Goal: Task Accomplishment & Management: Use online tool/utility

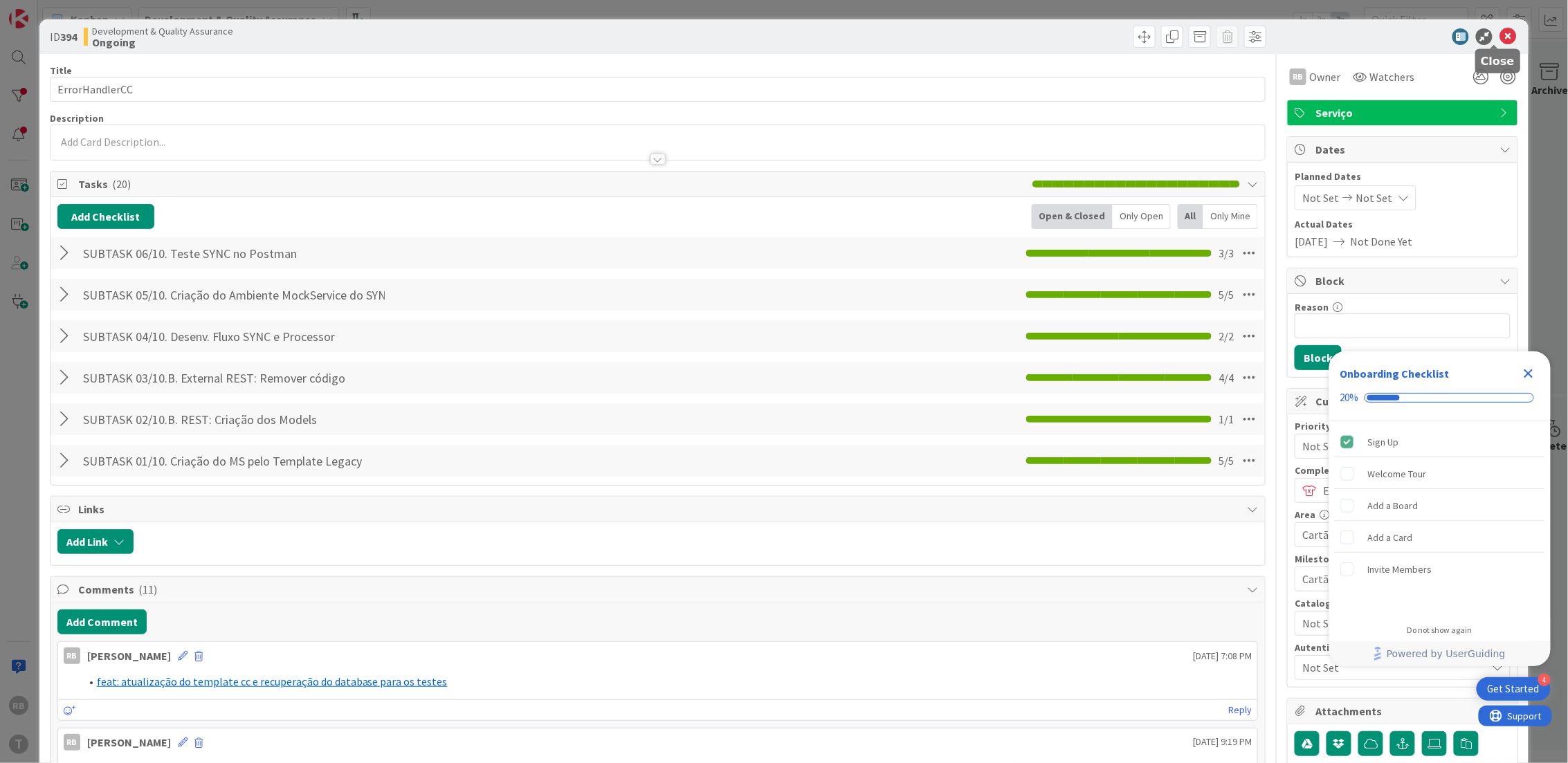
click at [1501, 34] on icon at bounding box center [1507, 36] width 16 height 16
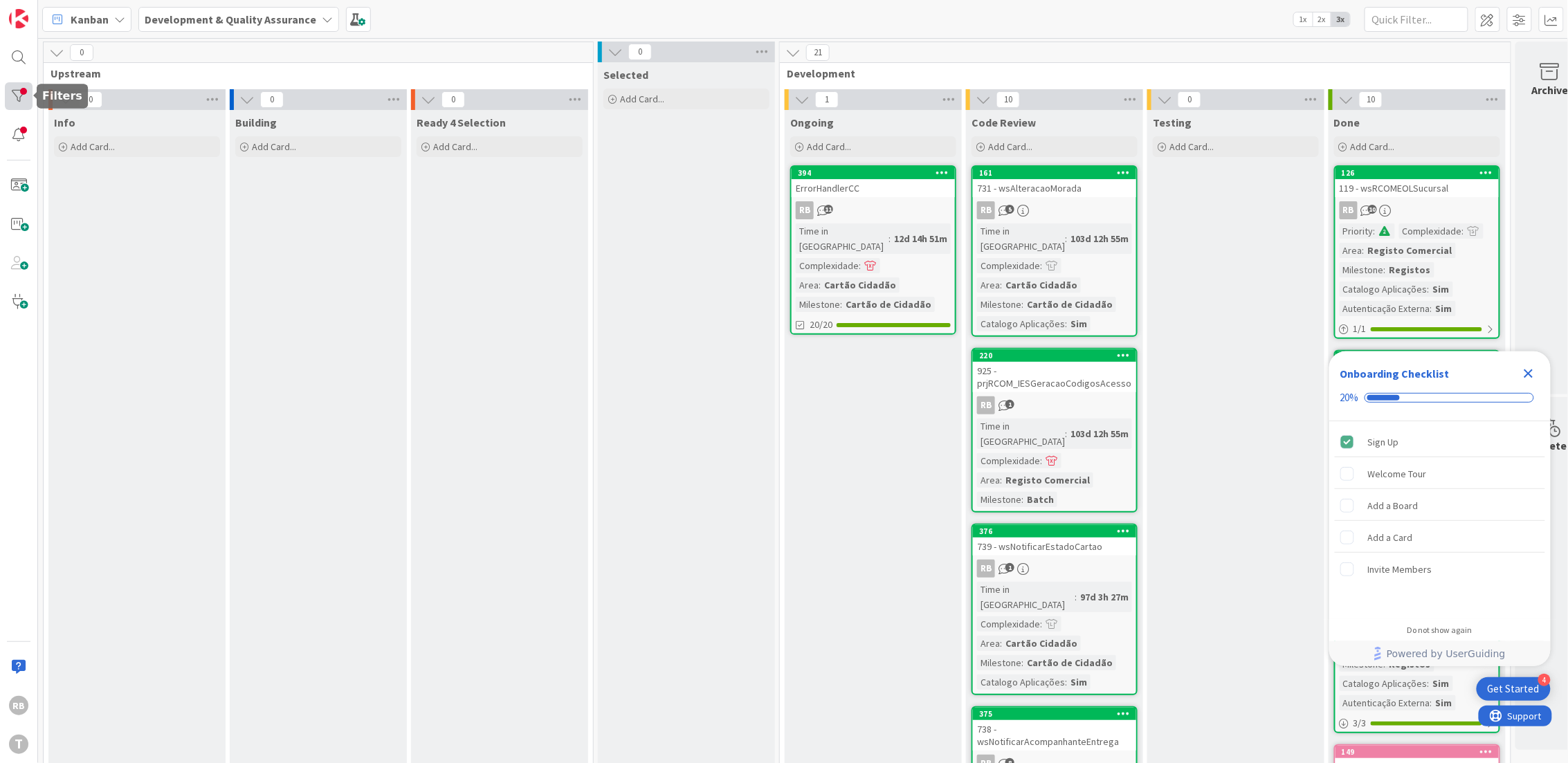
click at [12, 91] on div at bounding box center [18, 96] width 28 height 28
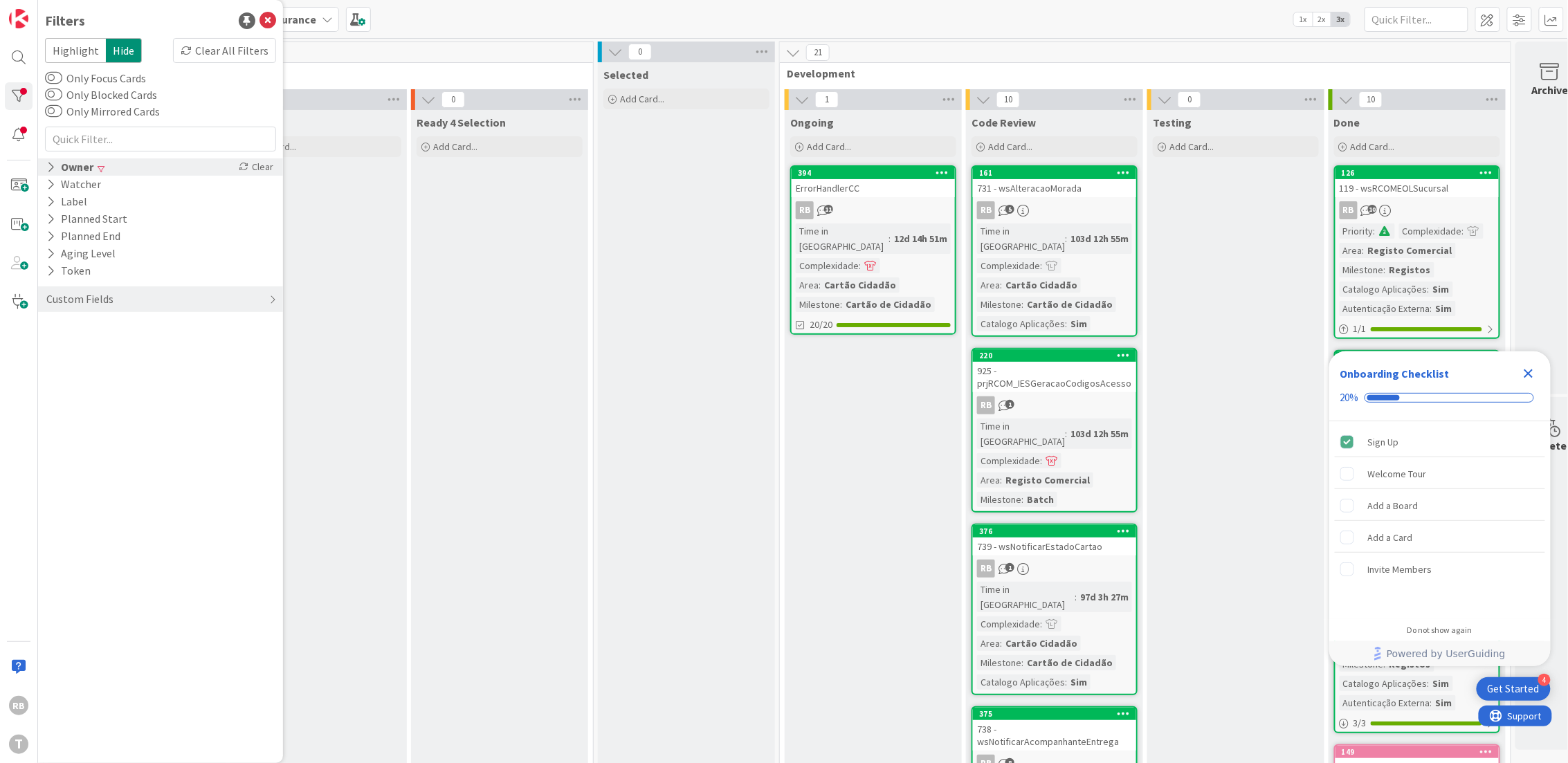
click at [83, 170] on div "Owner" at bounding box center [70, 167] width 50 height 17
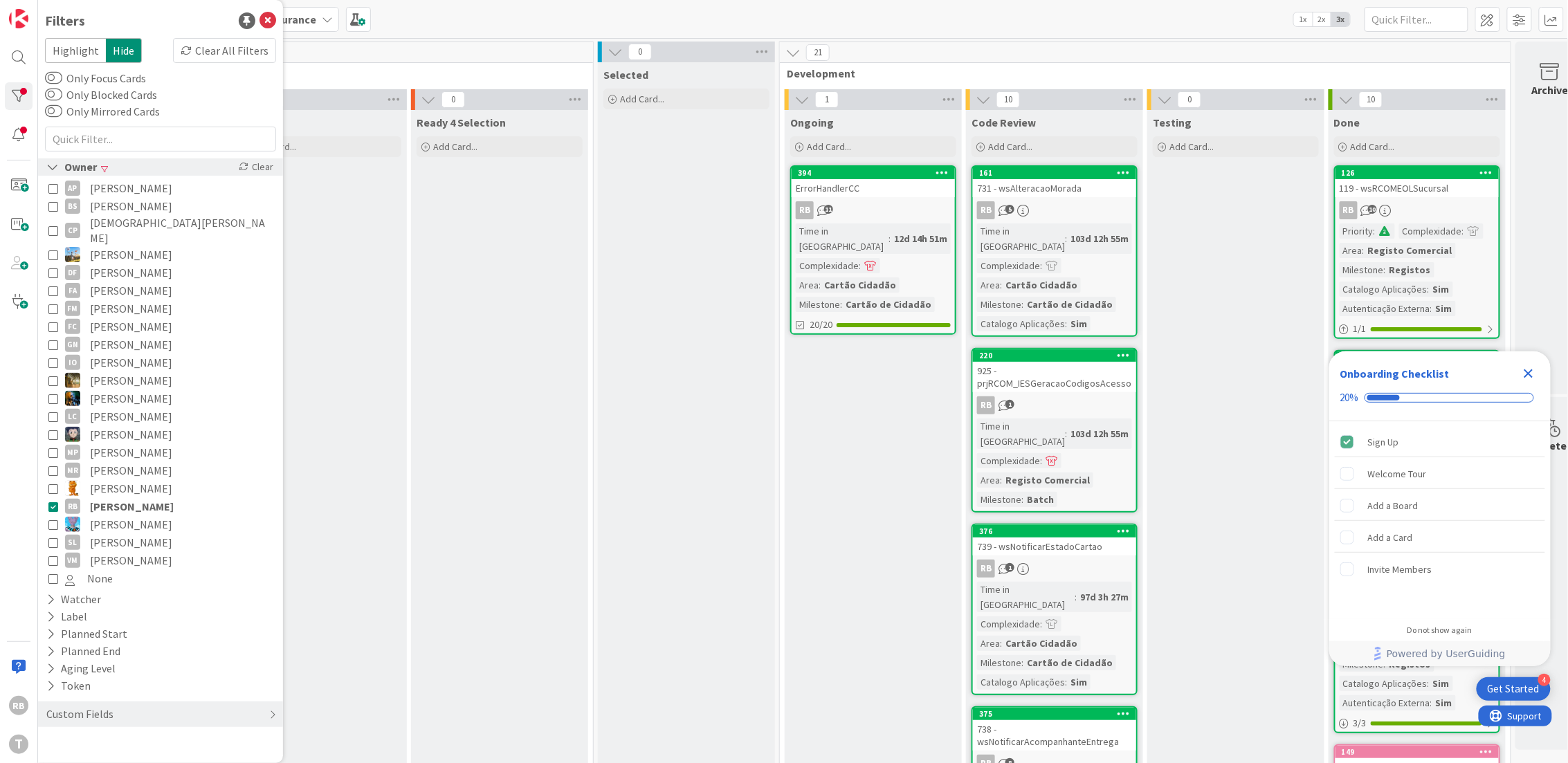
click at [51, 161] on icon at bounding box center [52, 167] width 12 height 11
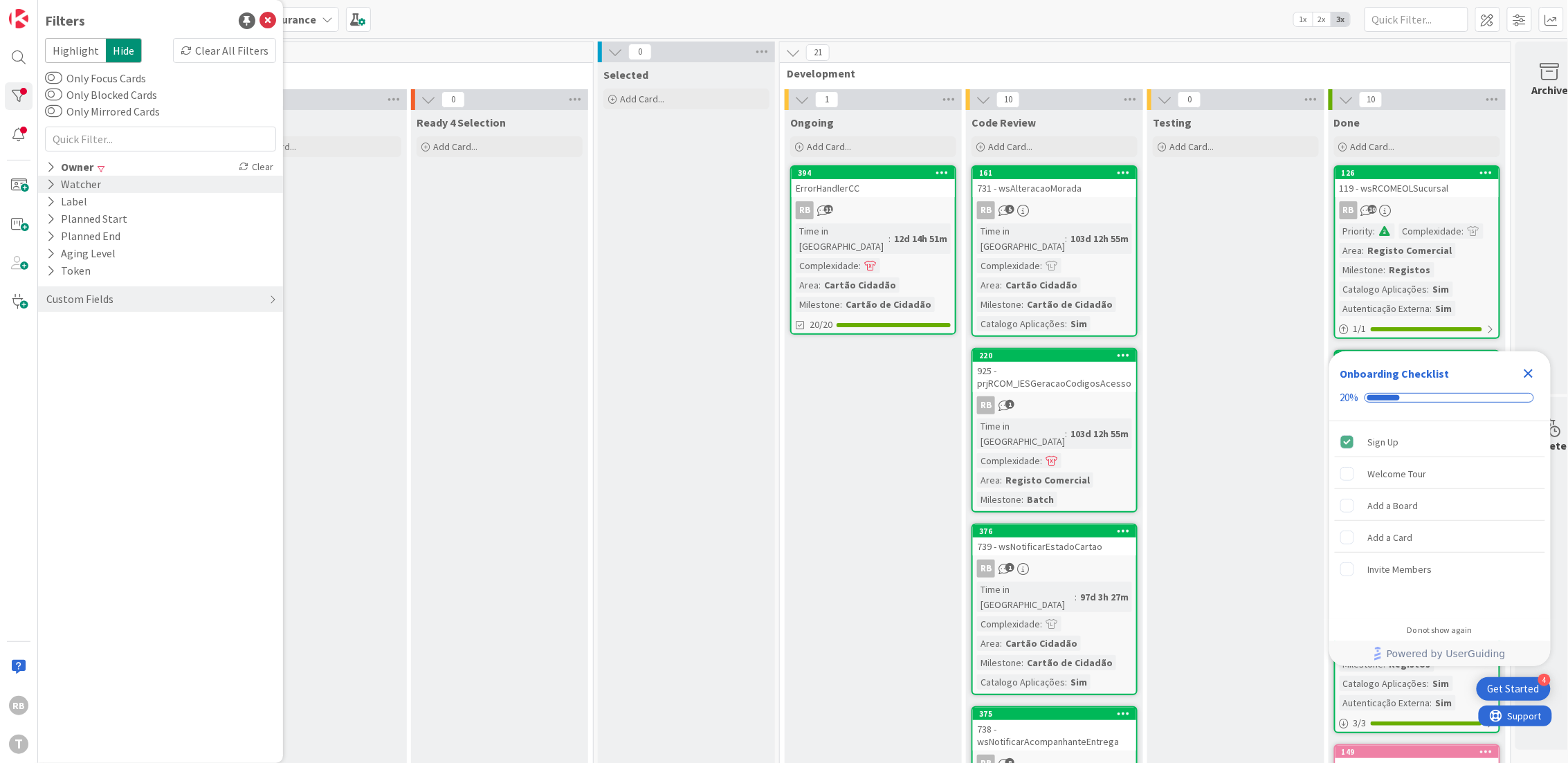
click at [57, 185] on div "Watcher" at bounding box center [74, 184] width 57 height 17
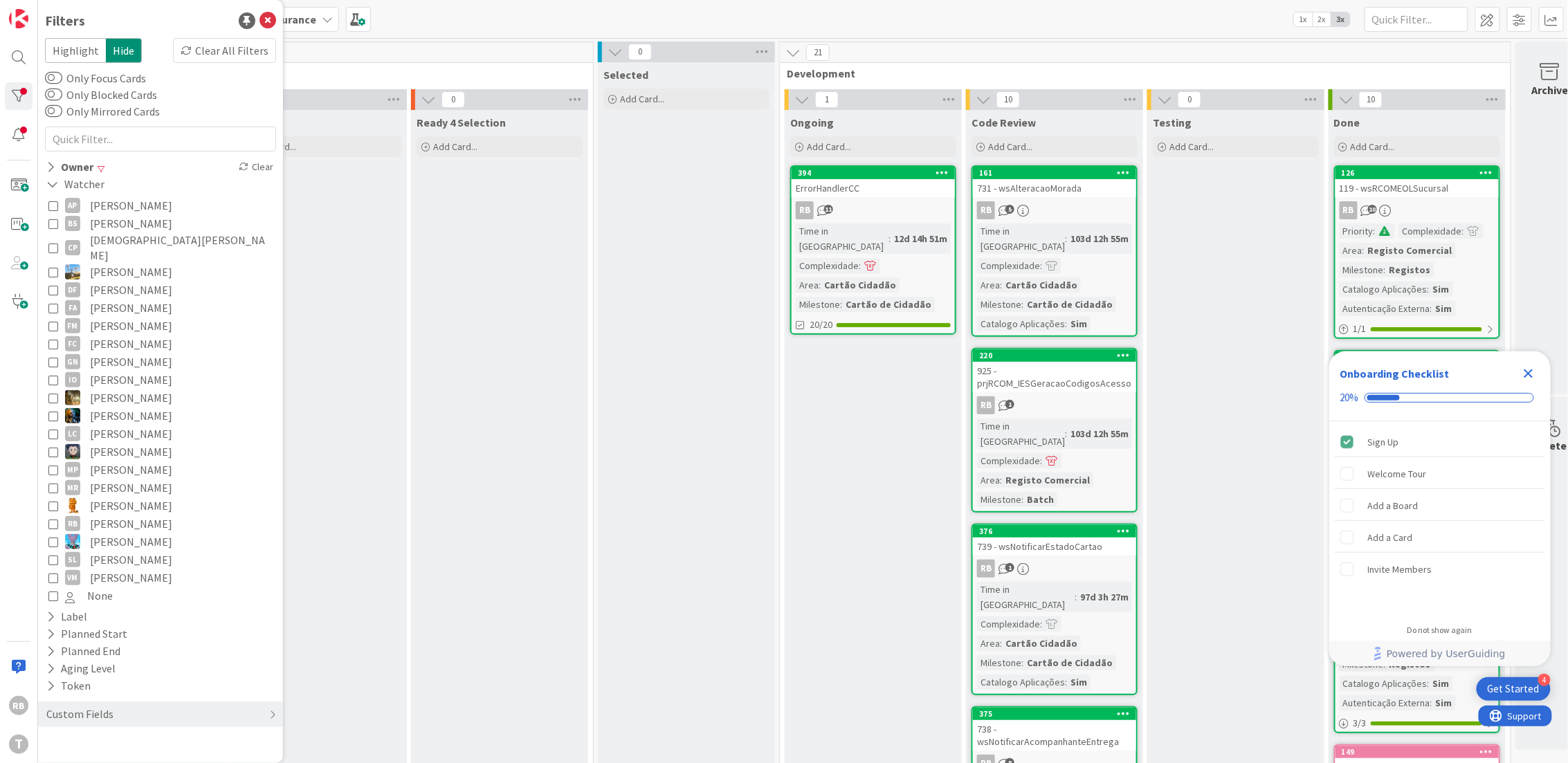
click at [57, 519] on icon at bounding box center [54, 524] width 10 height 10
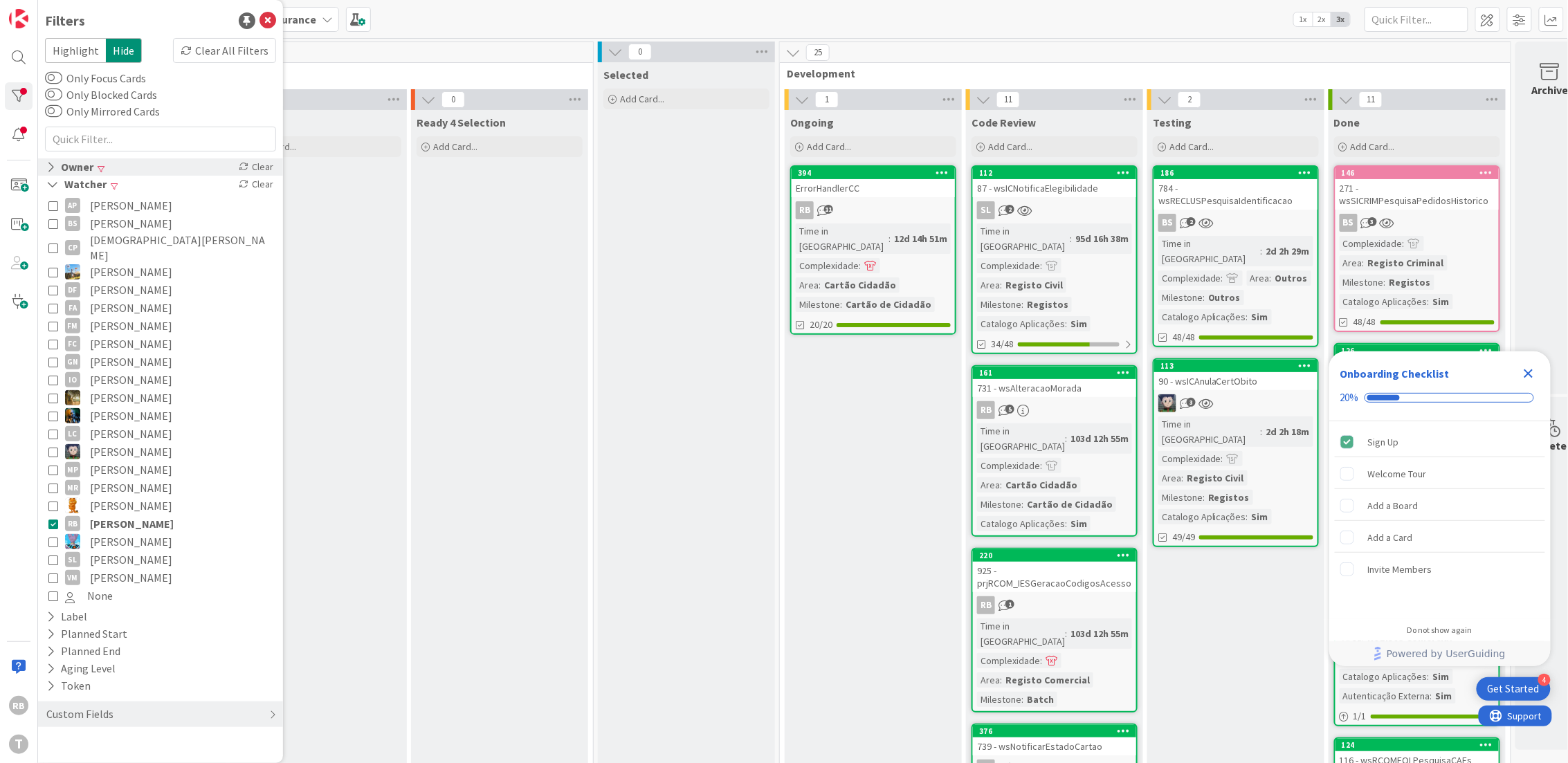
click at [71, 169] on div "Owner" at bounding box center [70, 167] width 50 height 17
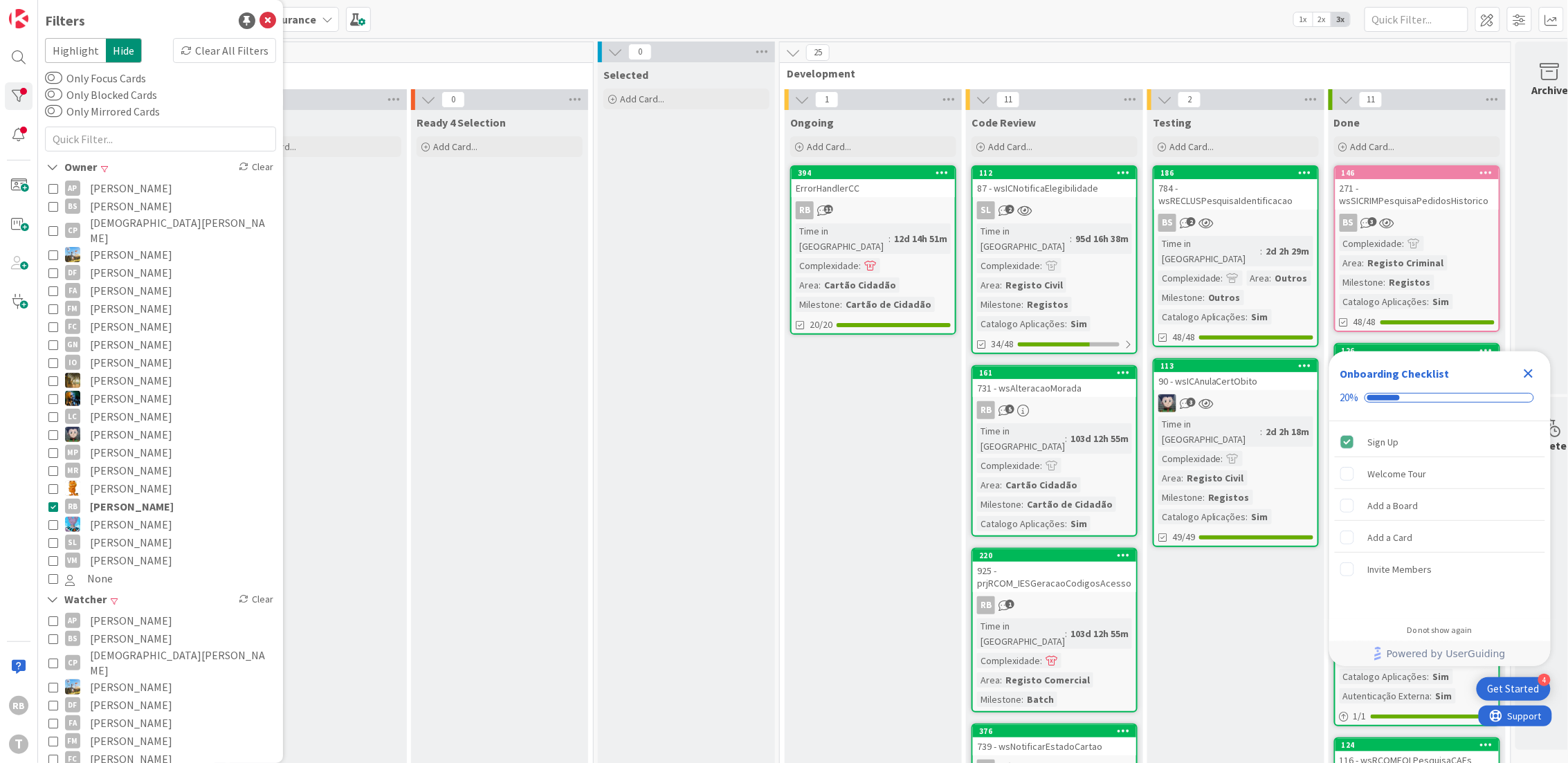
click at [52, 502] on icon at bounding box center [54, 506] width 10 height 10
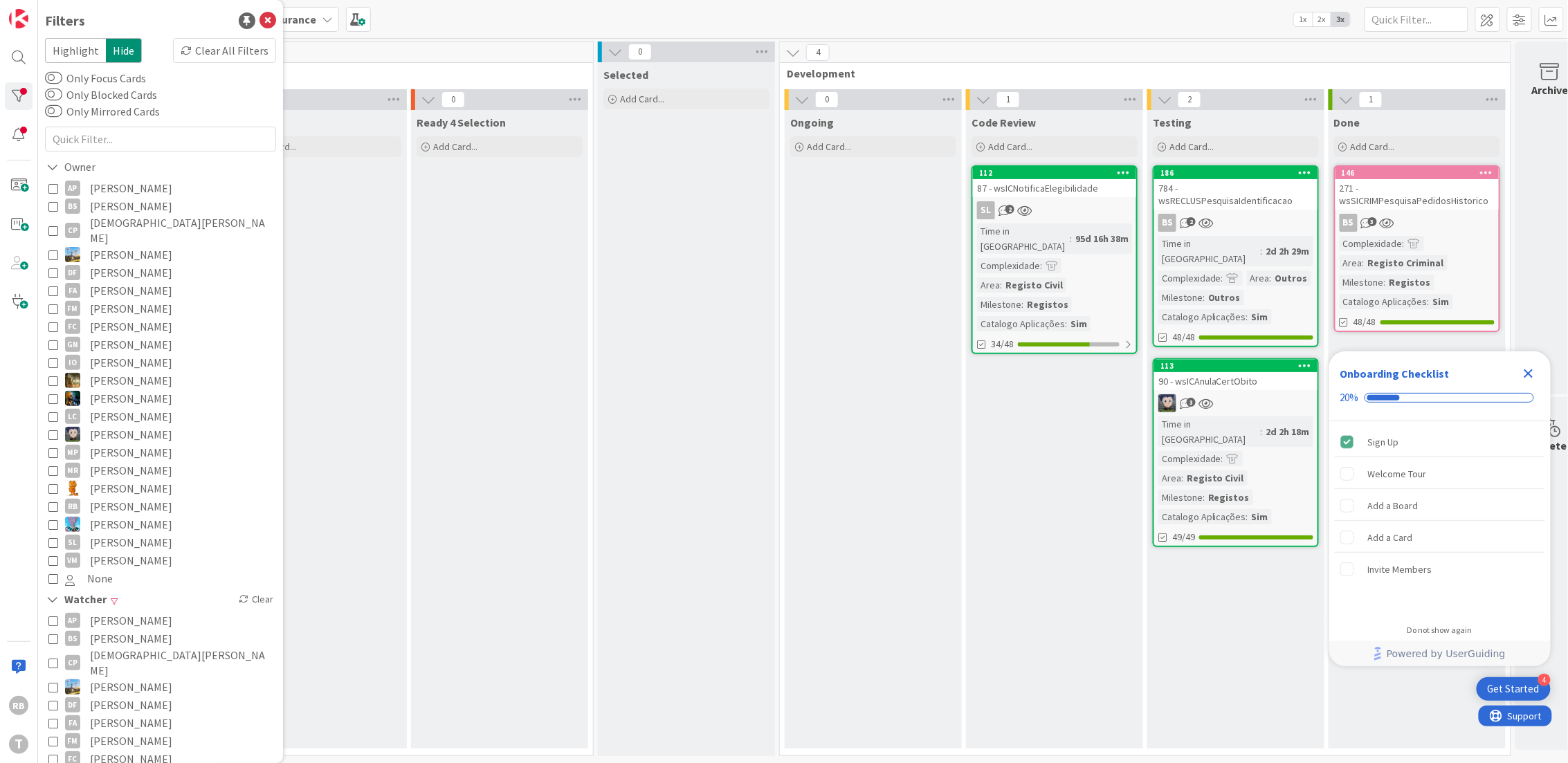
drag, startPoint x: 1010, startPoint y: 472, endPoint x: 1017, endPoint y: 466, distance: 9.2
click at [1012, 471] on div "Code Review Add Card... 112 87 - wsICNotificaElegibilidade SL 2 Time in Column …" at bounding box center [1054, 429] width 177 height 639
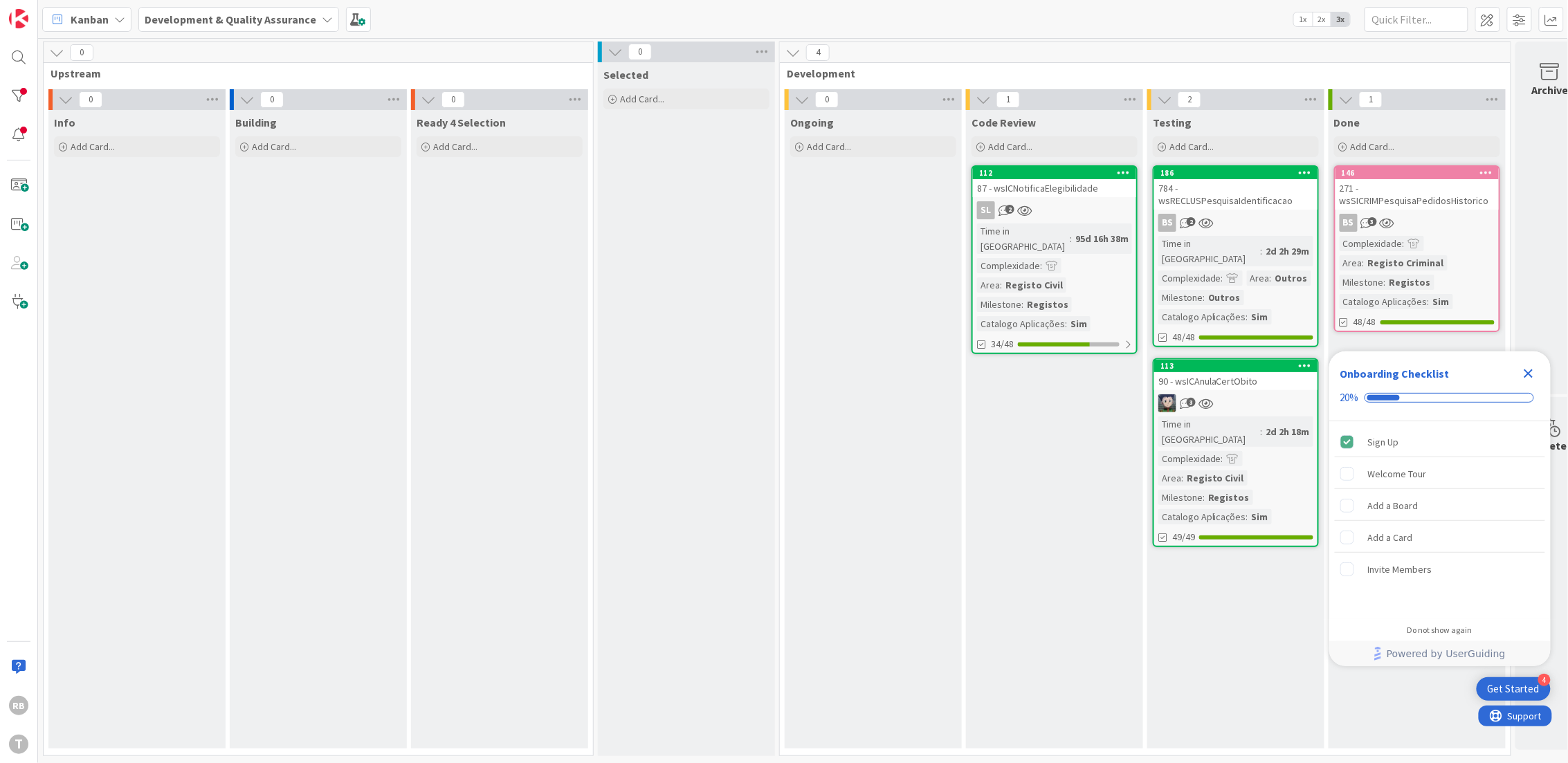
click at [1072, 232] on div "95d 16h 38m" at bounding box center [1102, 238] width 60 height 15
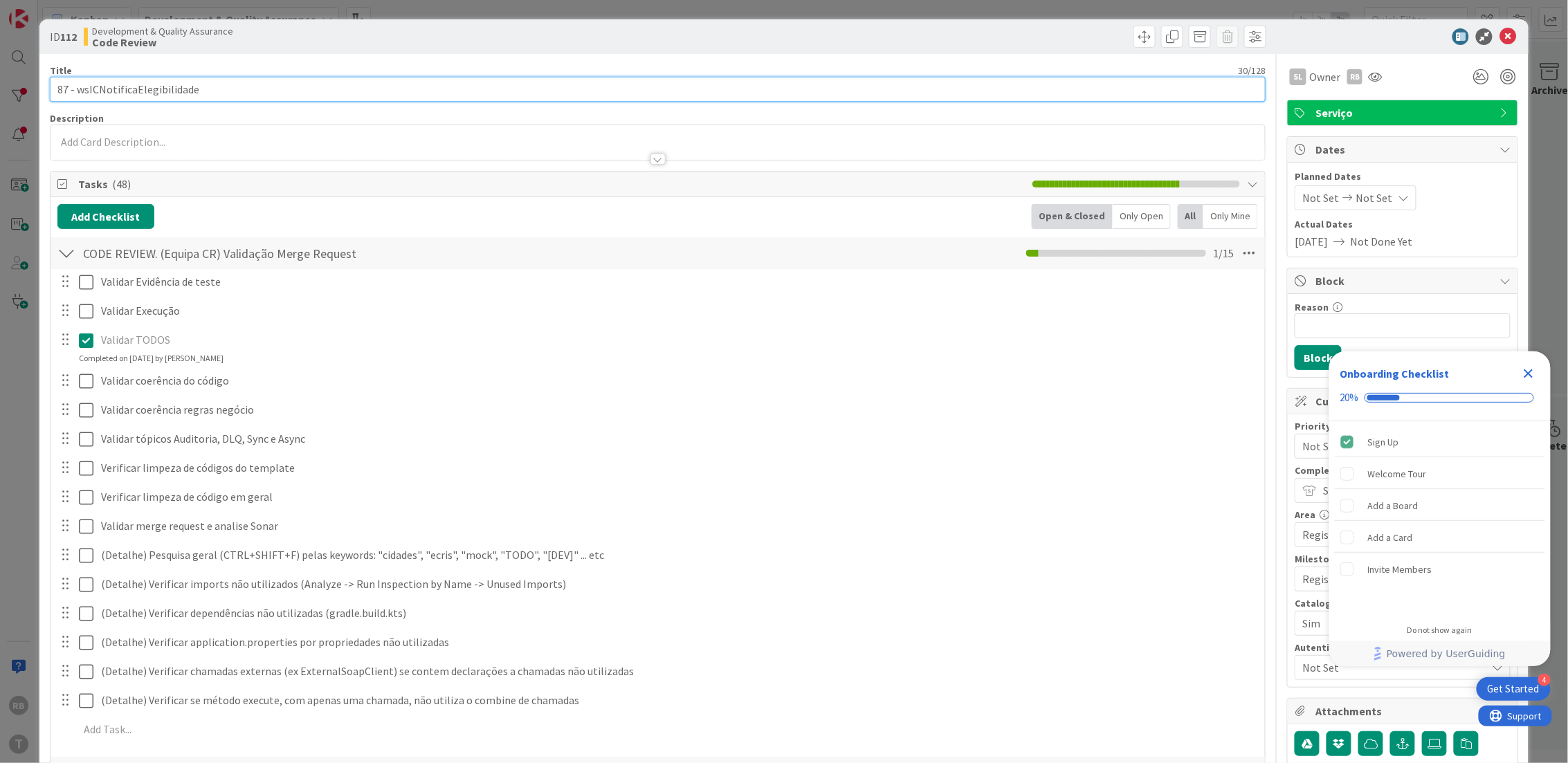
click at [137, 83] on input "87 - wsICNotificaElegibilidade" at bounding box center [658, 89] width 1216 height 25
click at [153, 98] on input "87 - wsICNotificaElegibilidade" at bounding box center [658, 89] width 1216 height 25
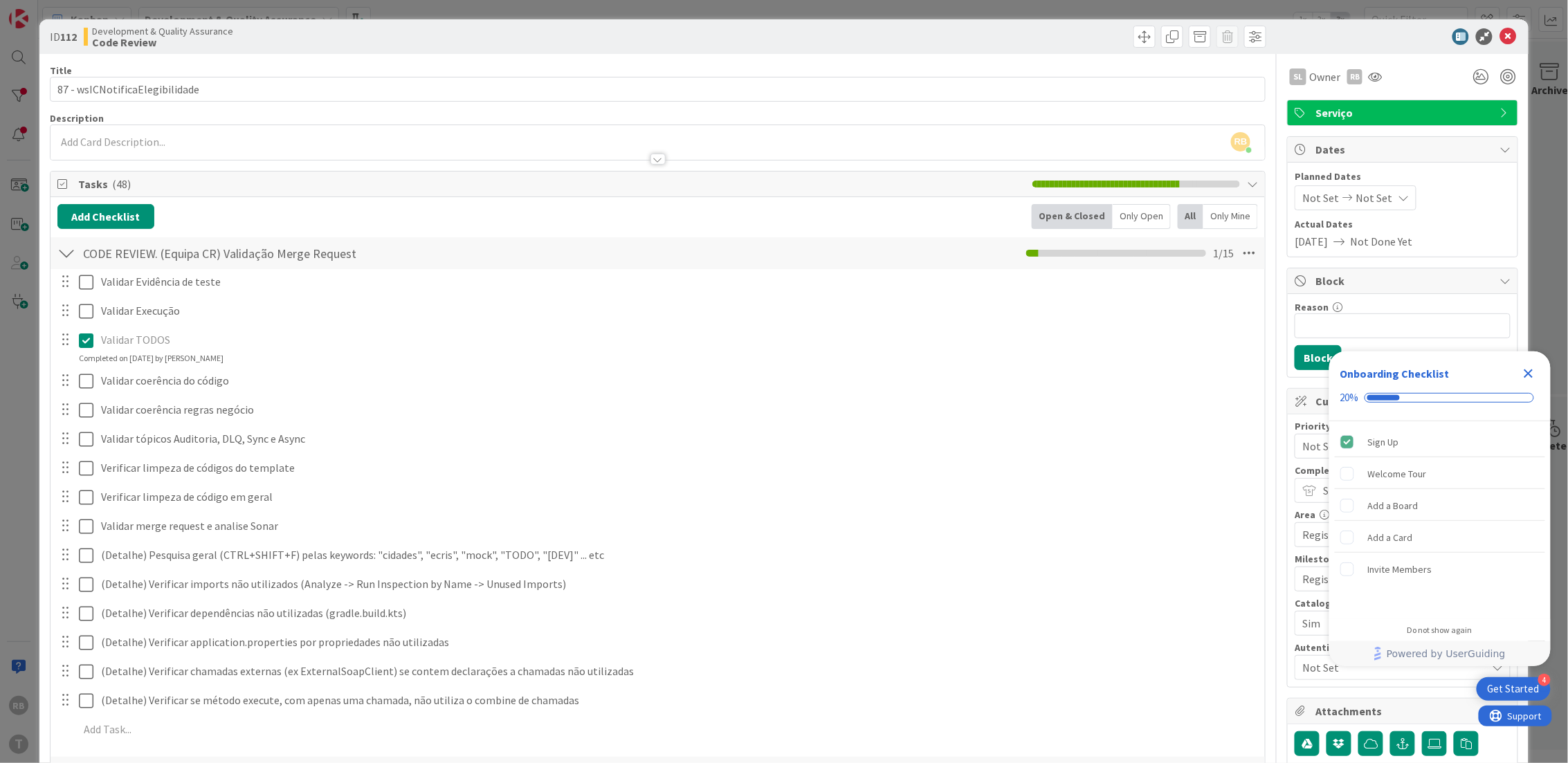
click at [1504, 36] on div at bounding box center [1396, 36] width 245 height 16
click at [1499, 32] on icon at bounding box center [1507, 36] width 16 height 16
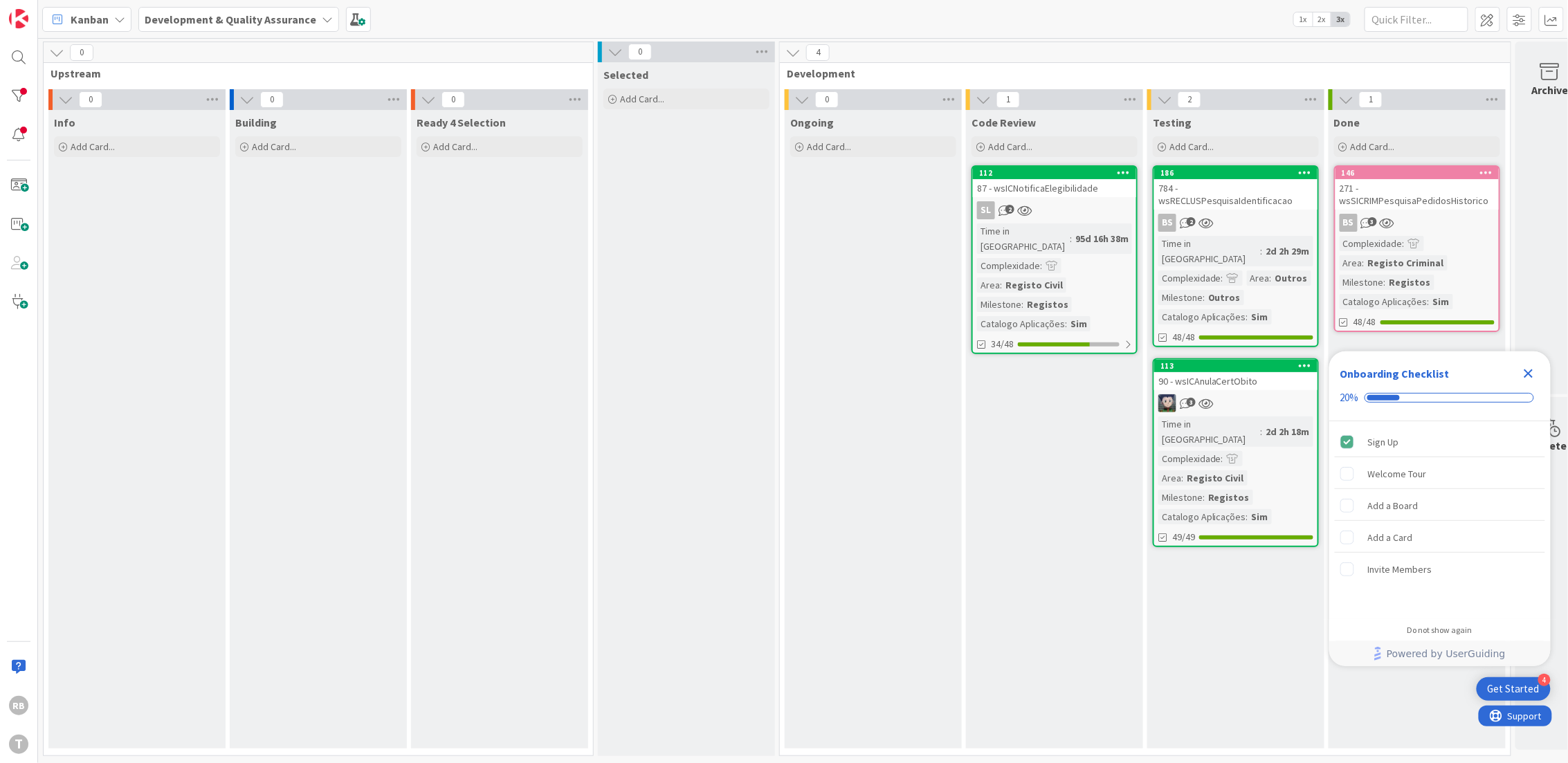
click at [1533, 370] on icon "Close Checklist" at bounding box center [1528, 372] width 16 height 16
